Goal: Find contact information: Find contact information

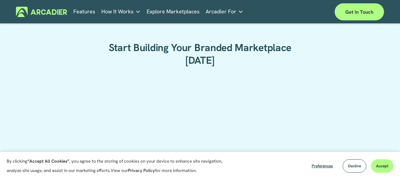
click at [186, 10] on link "Explore Marketplaces" at bounding box center [173, 12] width 53 height 10
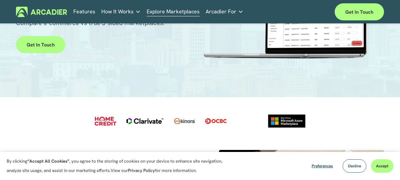
scroll to position [89, 0]
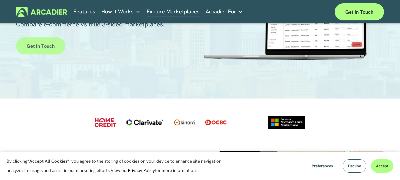
click at [43, 47] on link "Get in touch" at bounding box center [40, 45] width 49 height 17
